Goal: Task Accomplishment & Management: Use online tool/utility

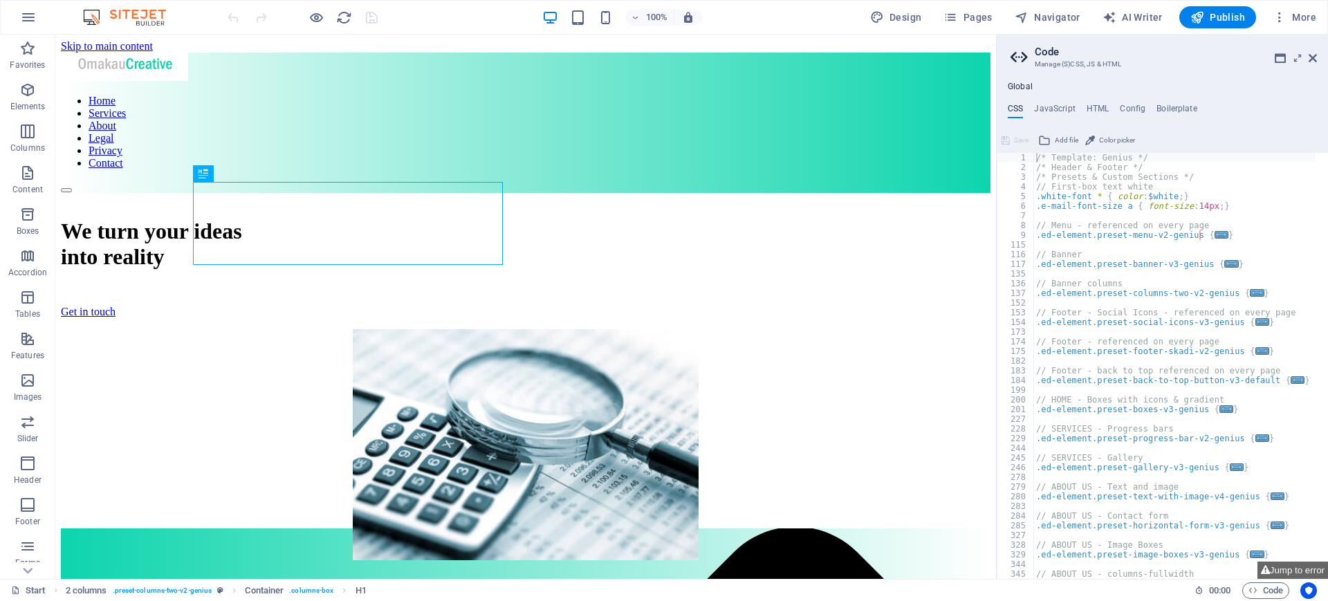
click at [1316, 64] on header "Code Manage (S)CSS, JS & HTML" at bounding box center [1163, 53] width 306 height 36
click at [1317, 57] on aside "Code Manage (S)CSS, JS & HTML Global CSS JavaScript HTML Config Boilerplate /* …" at bounding box center [1162, 307] width 332 height 544
click at [1317, 51] on aside "Code Manage (S)CSS, JS & HTML Global CSS JavaScript HTML Config Boilerplate /* …" at bounding box center [1162, 307] width 332 height 544
click at [1314, 64] on link at bounding box center [1312, 59] width 8 height 12
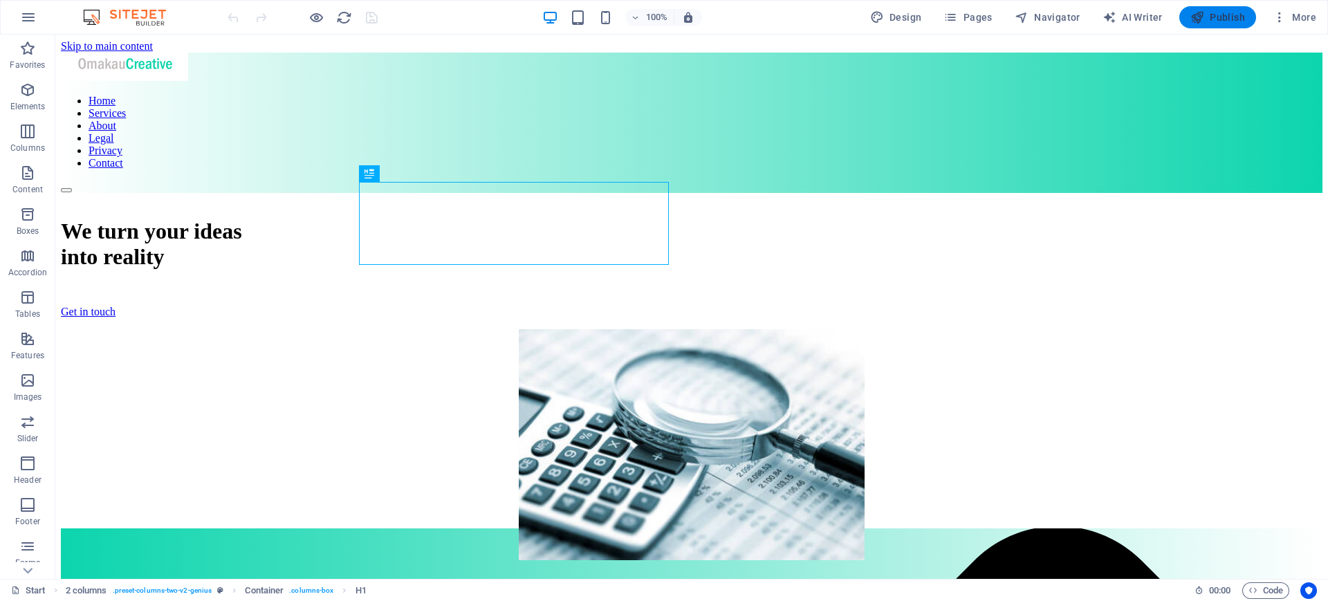
click at [1216, 18] on span "Publish" at bounding box center [1217, 17] width 55 height 14
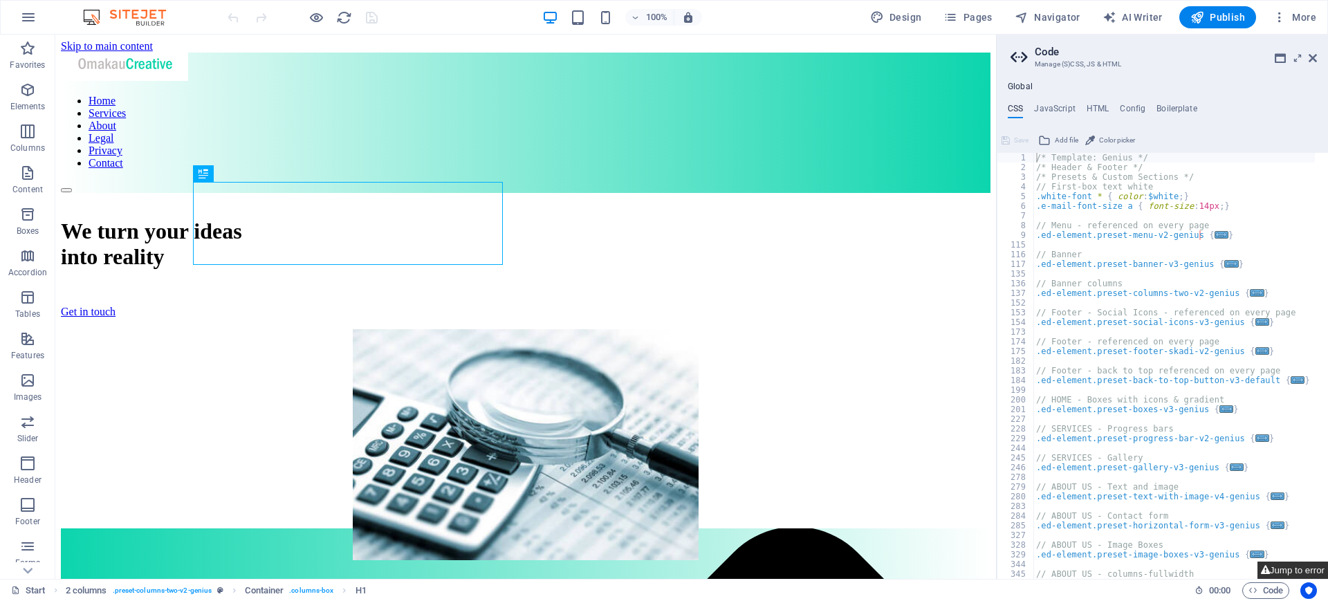
click at [1285, 570] on button "Jump to error" at bounding box center [1292, 570] width 71 height 17
type textarea "@include menu-v2("
